Goal: Task Accomplishment & Management: Complete application form

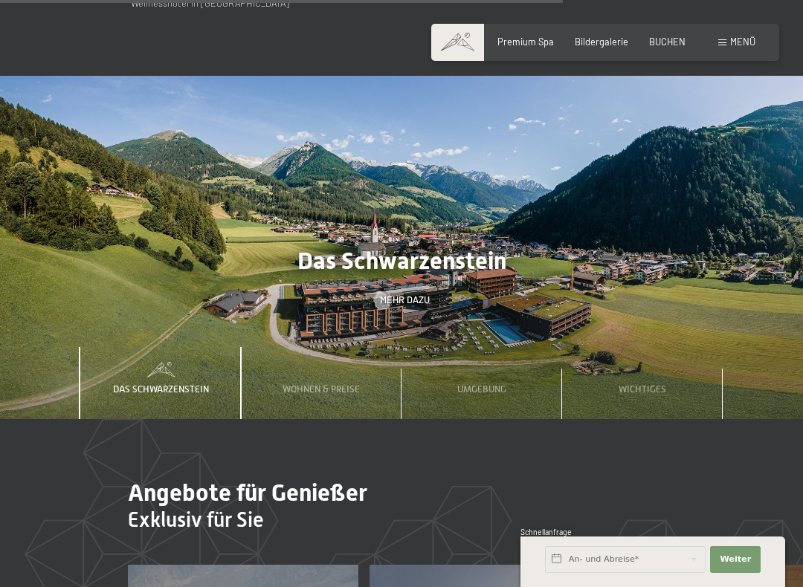
scroll to position [3582, 0]
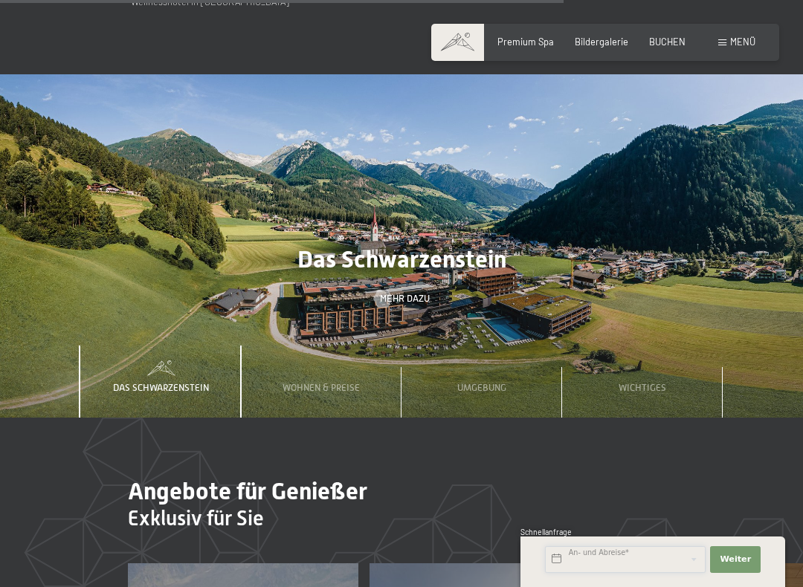
click at [601, 494] on input "text" at bounding box center [625, 559] width 161 height 27
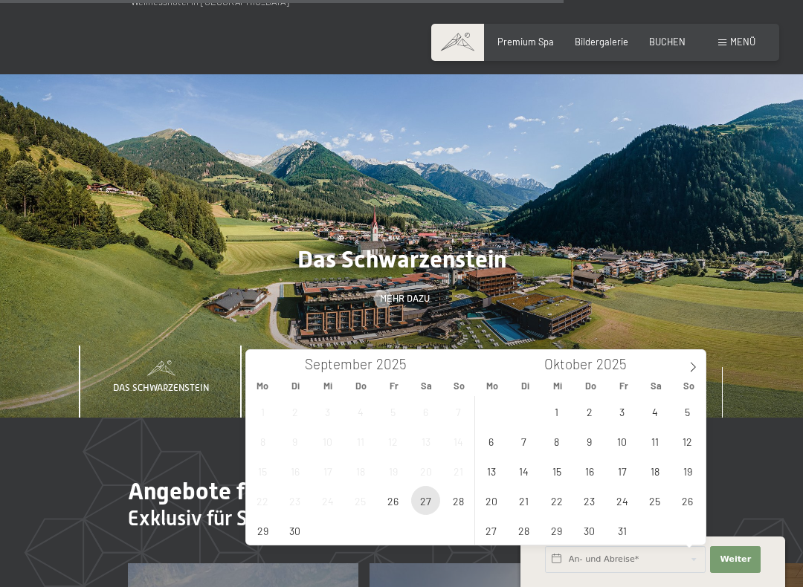
click at [430, 494] on span "27" at bounding box center [425, 500] width 29 height 29
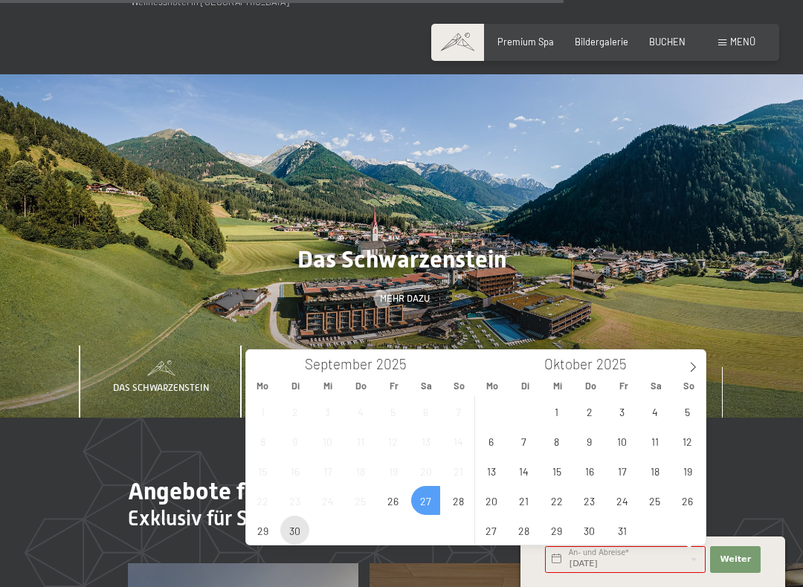
click at [297, 494] on span "30" at bounding box center [294, 530] width 29 height 29
type input "Sa. 27.09.2025 - Di. 30.09.2025"
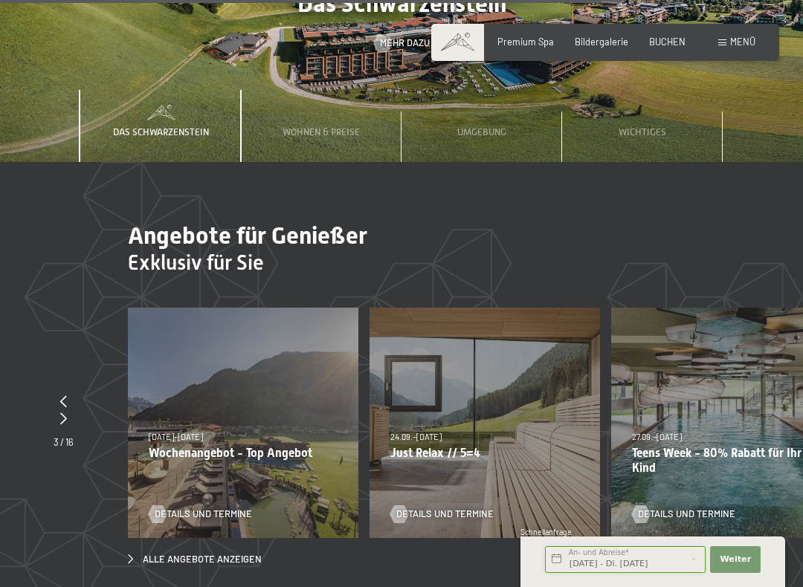
scroll to position [3841, 0]
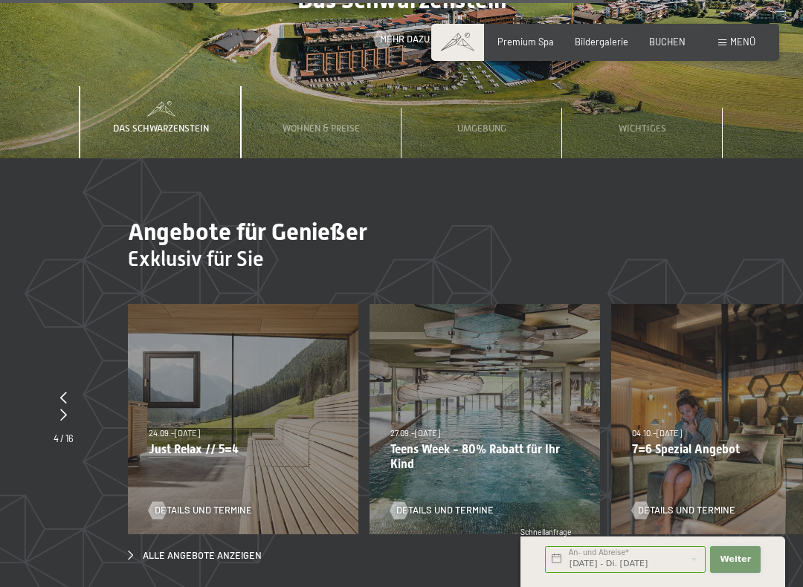
click at [740, 494] on span "Weiter" at bounding box center [734, 560] width 31 height 12
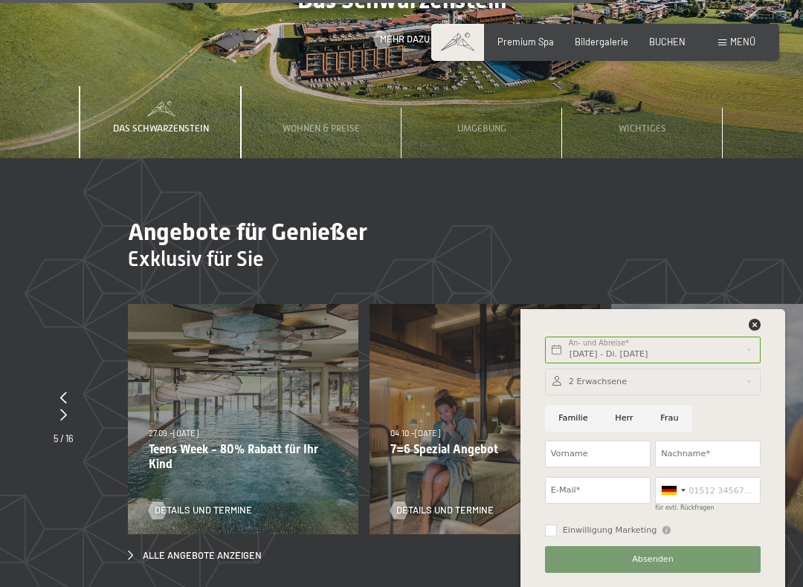
click at [671, 415] on input "Frau" at bounding box center [669, 418] width 45 height 27
radio input "true"
click at [573, 450] on input "Vorname" at bounding box center [598, 454] width 106 height 27
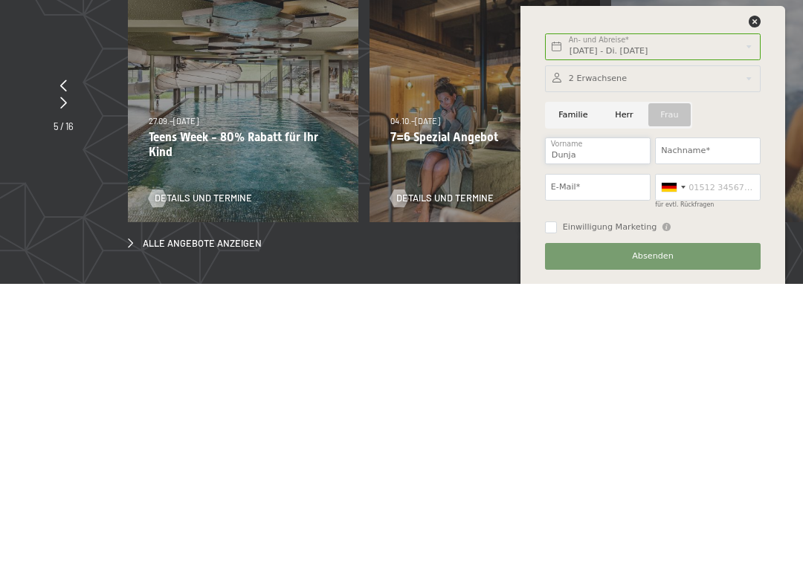
type input "Dunja"
click at [687, 441] on input "Nachname*" at bounding box center [708, 454] width 106 height 27
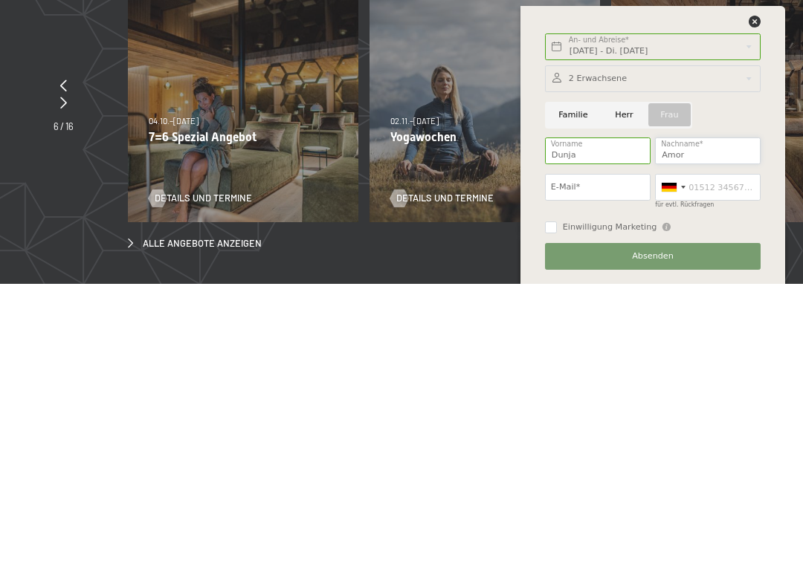
type input "Amor"
click at [587, 477] on input "E-Mail*" at bounding box center [598, 490] width 106 height 27
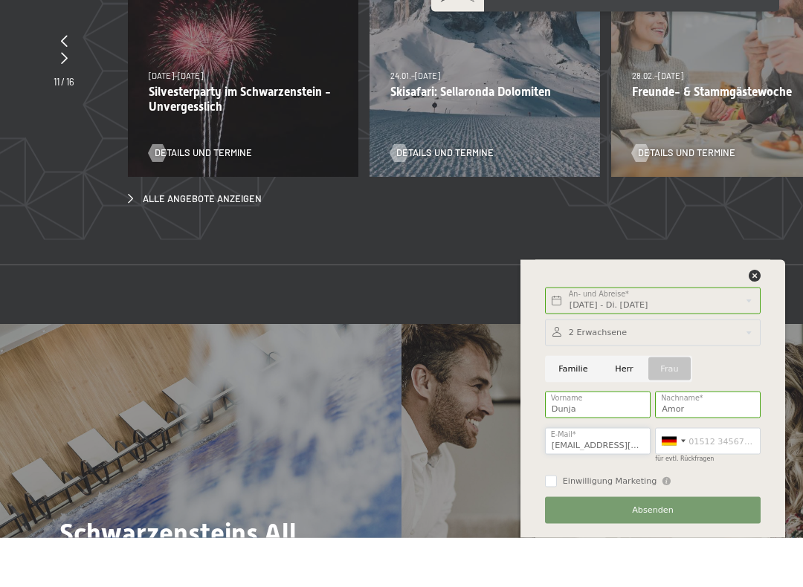
scroll to position [4168, 0]
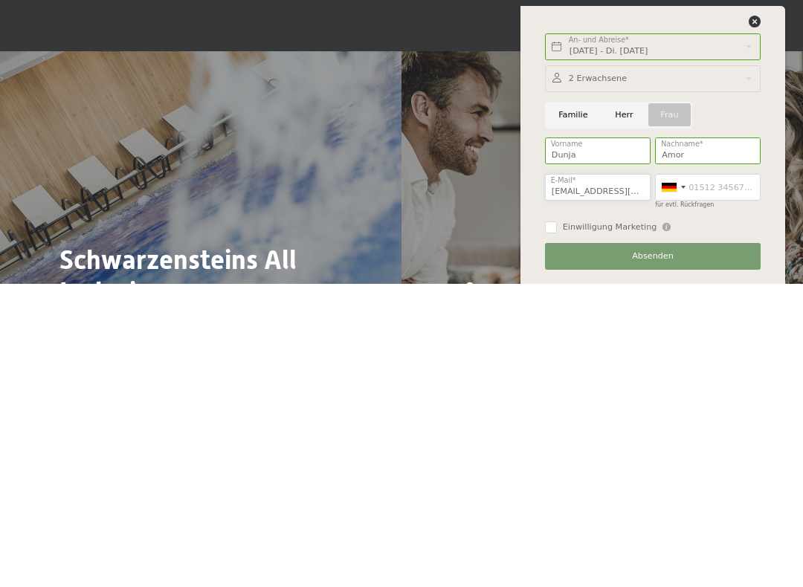
type input "Dunja.amor@gmail.com"
click at [738, 494] on div "Einwilligung Marketing Der Unterfertigte, der die Aufklärung laut Link gelesen …" at bounding box center [653, 529] width 221 height 25
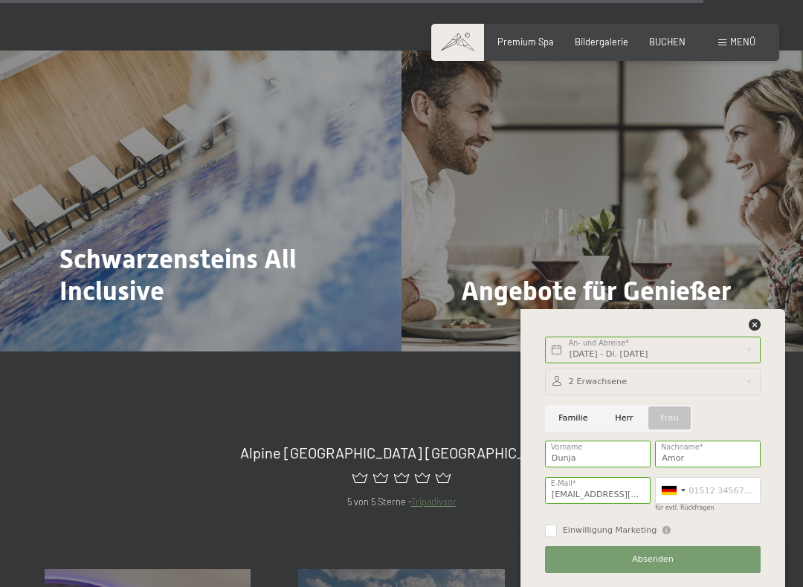
click at [670, 494] on button "Absenden" at bounding box center [653, 559] width 216 height 27
